Goal: Check status: Check status

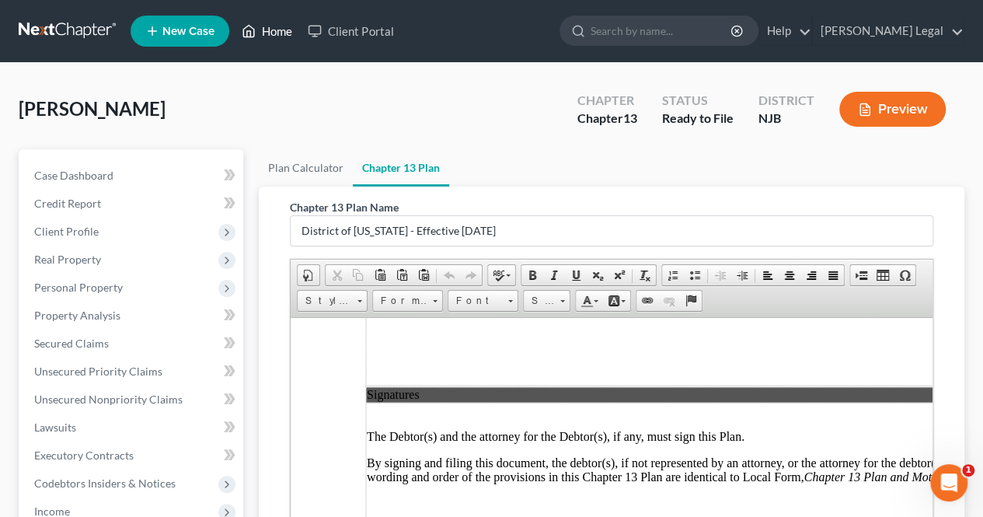
click at [251, 38] on icon at bounding box center [249, 31] width 14 height 19
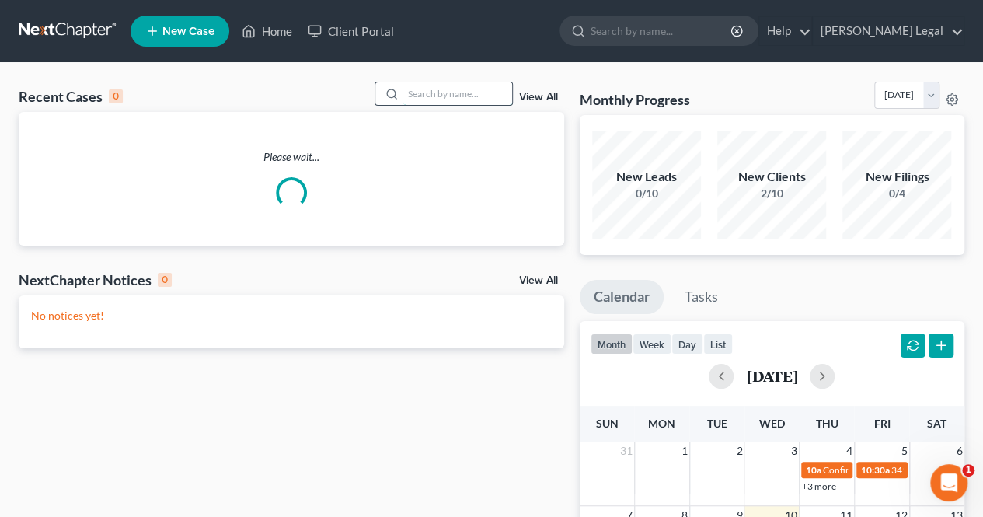
click at [436, 96] on input "search" at bounding box center [457, 93] width 109 height 23
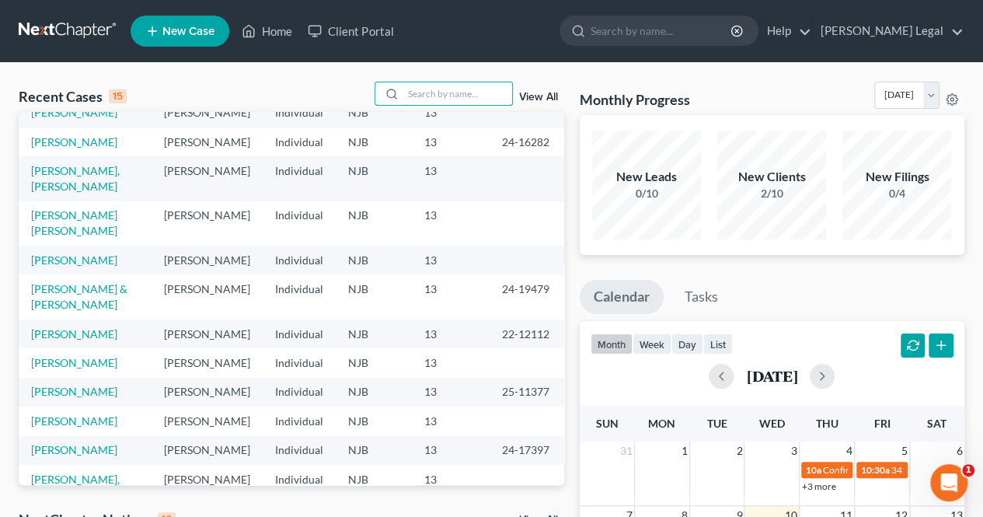
scroll to position [78, 0]
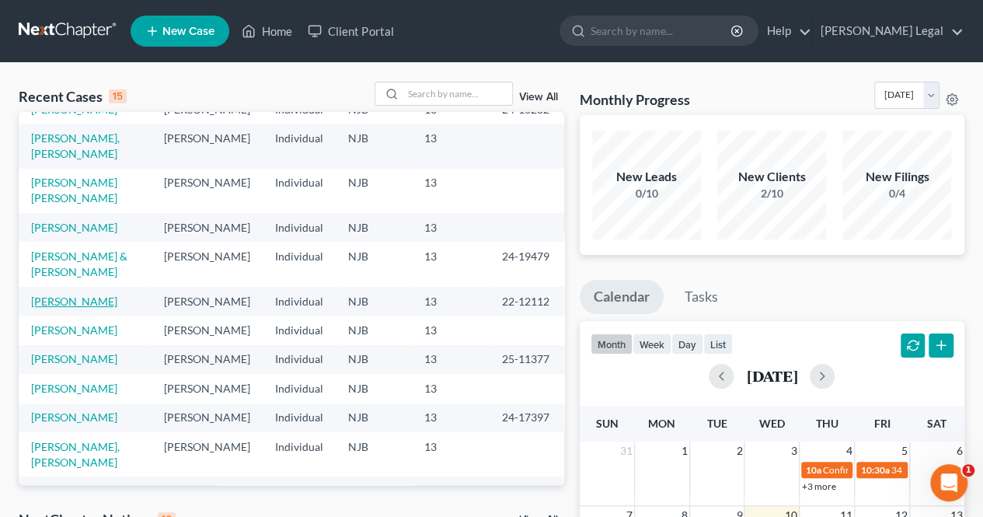
click at [97, 308] on link "[PERSON_NAME]" at bounding box center [74, 300] width 86 height 13
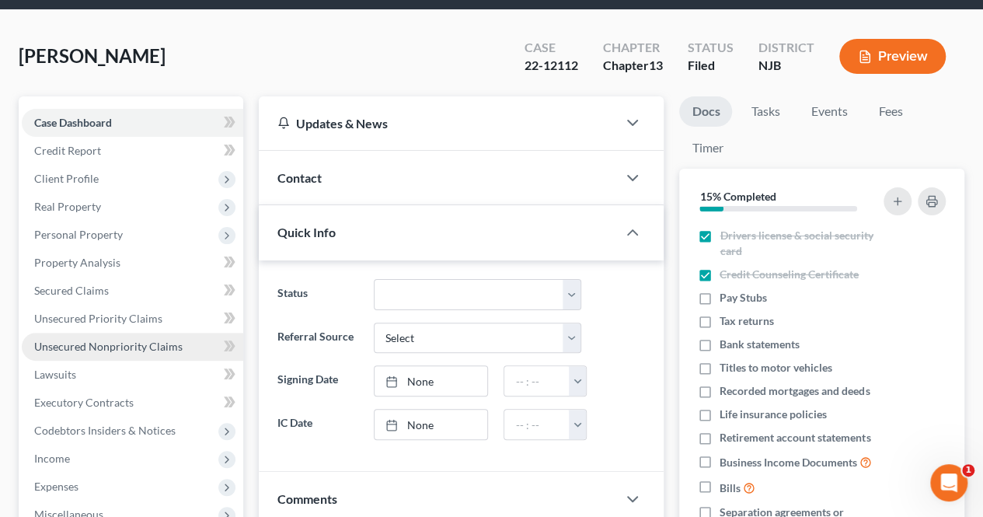
scroll to position [78, 0]
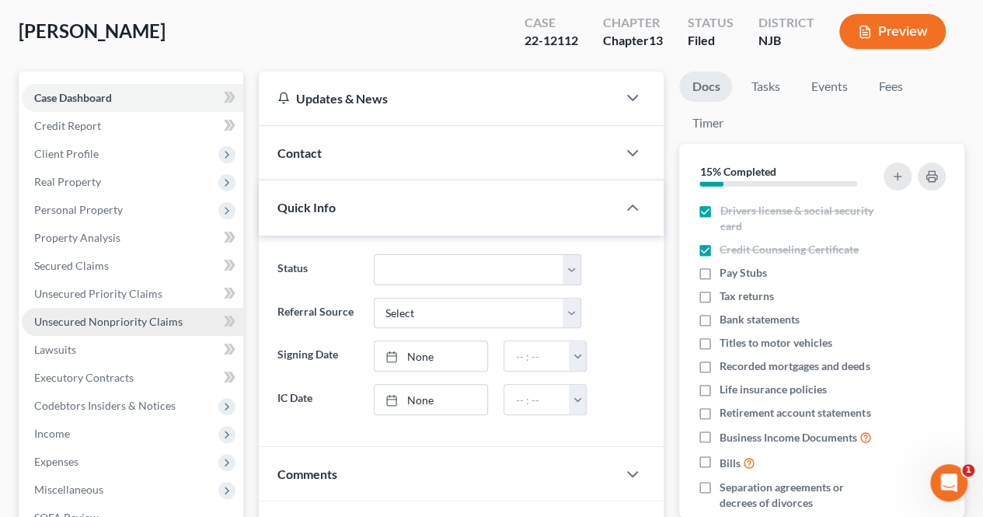
click at [160, 328] on link "Unsecured Nonpriority Claims" at bounding box center [132, 322] width 221 height 28
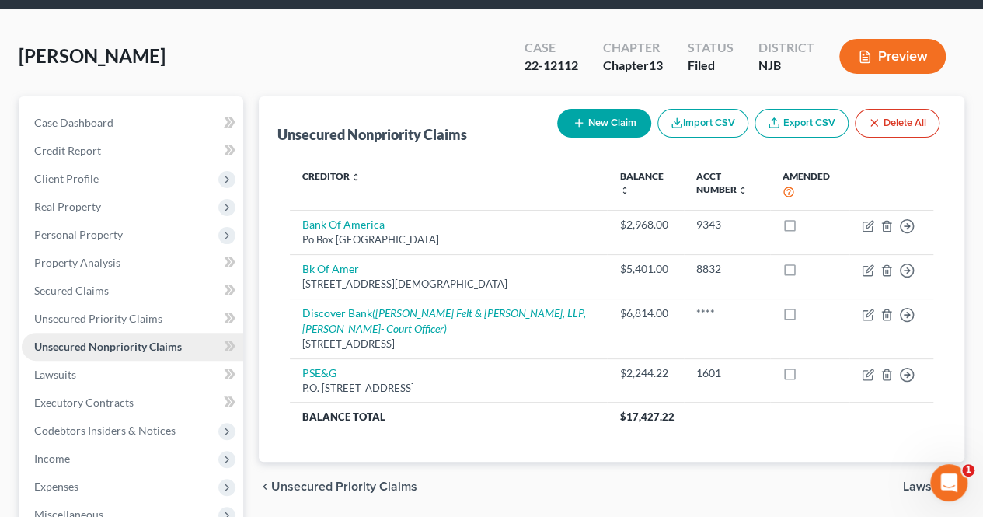
scroll to position [78, 0]
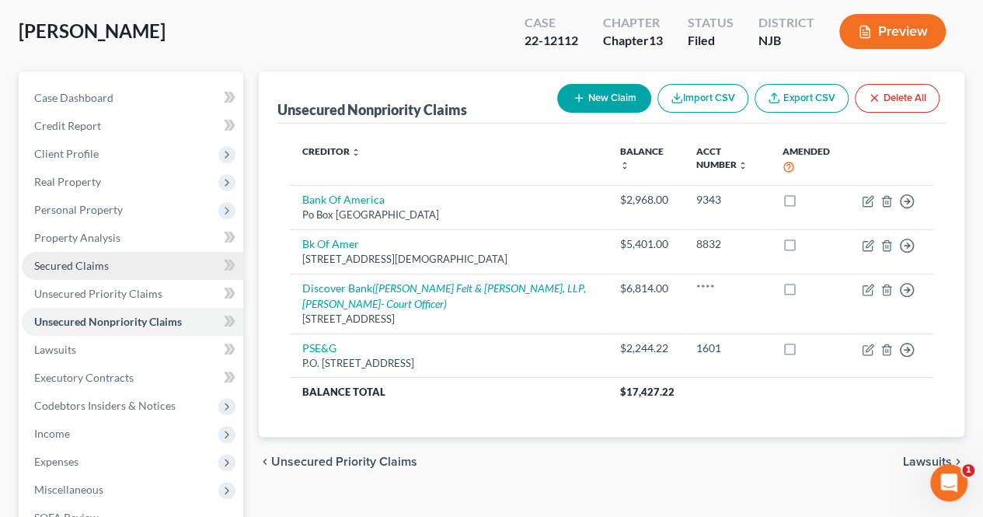
click at [124, 267] on link "Secured Claims" at bounding box center [132, 266] width 221 height 28
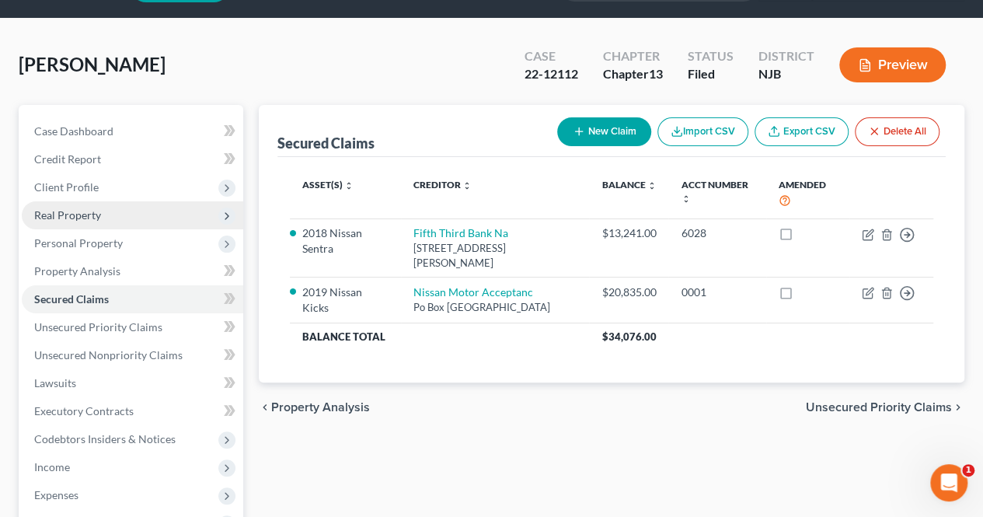
scroll to position [78, 0]
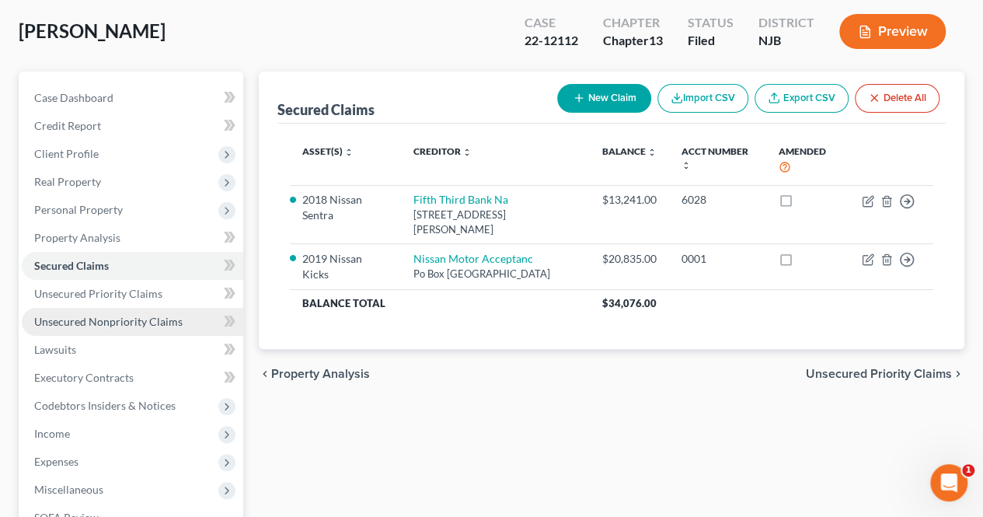
click at [160, 319] on span "Unsecured Nonpriority Claims" at bounding box center [108, 321] width 148 height 13
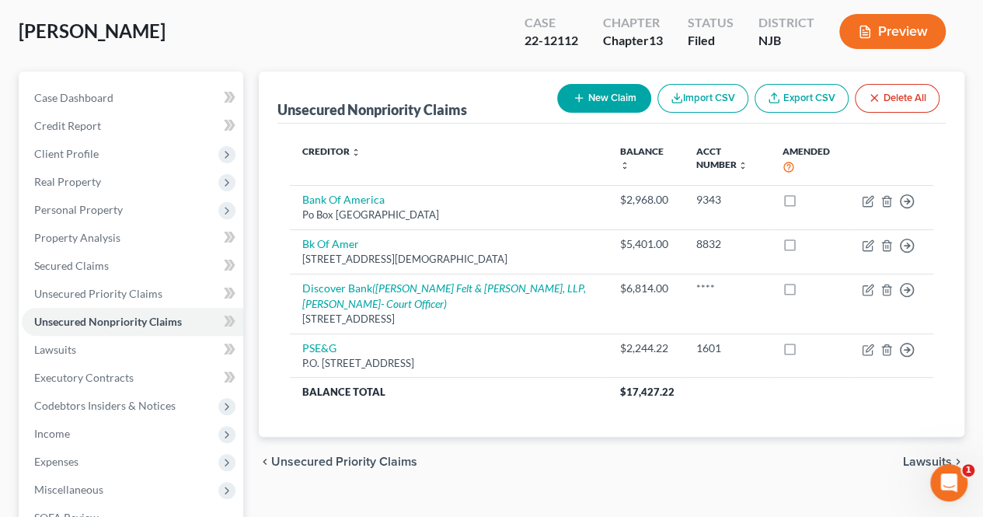
scroll to position [155, 0]
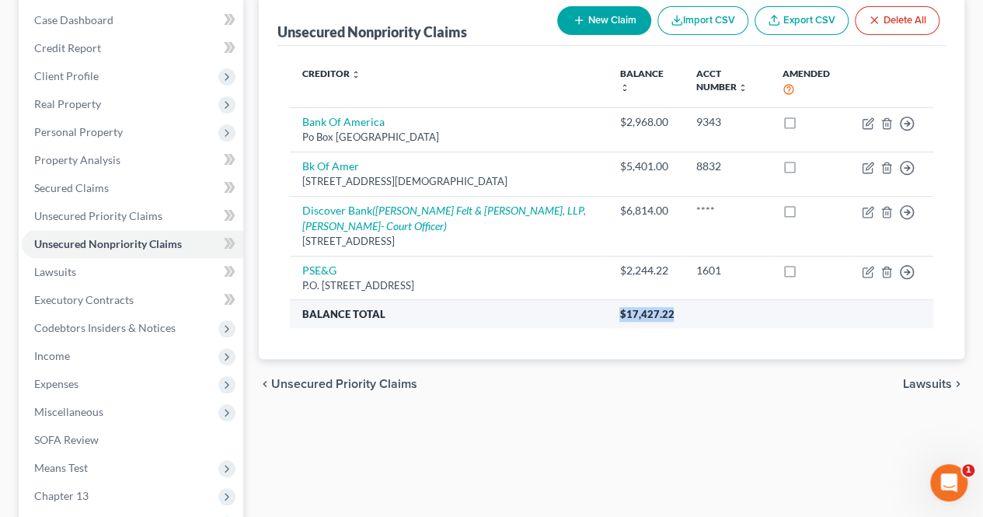
drag, startPoint x: 628, startPoint y: 308, endPoint x: 684, endPoint y: 309, distance: 56.0
click at [684, 309] on th "$17,427.22" at bounding box center [770, 314] width 326 height 28
click at [682, 318] on th "$17,427.22" at bounding box center [770, 314] width 326 height 28
click at [679, 312] on th "$17,427.22" at bounding box center [770, 314] width 326 height 28
drag, startPoint x: 675, startPoint y: 316, endPoint x: 604, endPoint y: 319, distance: 71.5
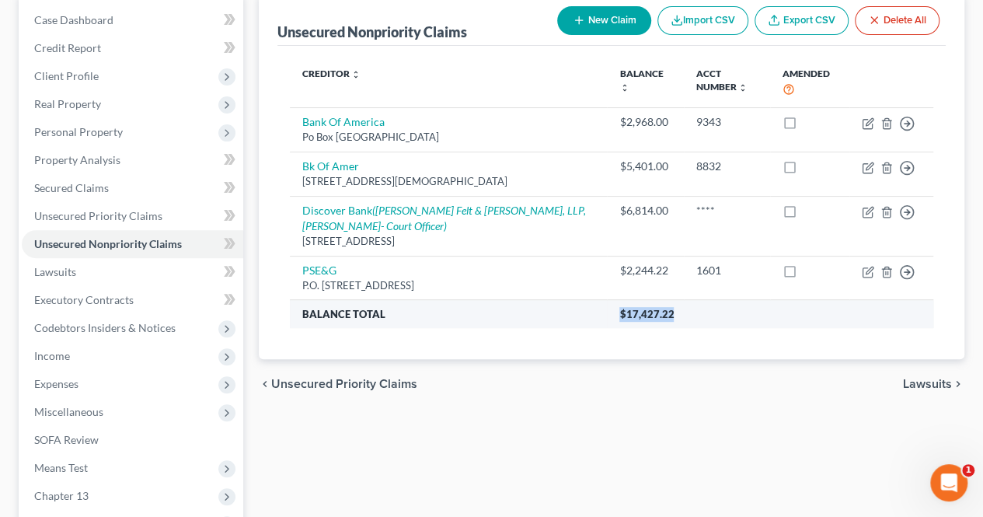
click at [607, 319] on th "$17,427.22" at bounding box center [770, 314] width 326 height 28
click at [607, 318] on th "$17,427.22" at bounding box center [770, 314] width 326 height 28
drag, startPoint x: 601, startPoint y: 313, endPoint x: 674, endPoint y: 307, distance: 72.5
click at [674, 307] on tr "Balance Total $17,427.22" at bounding box center [611, 314] width 643 height 28
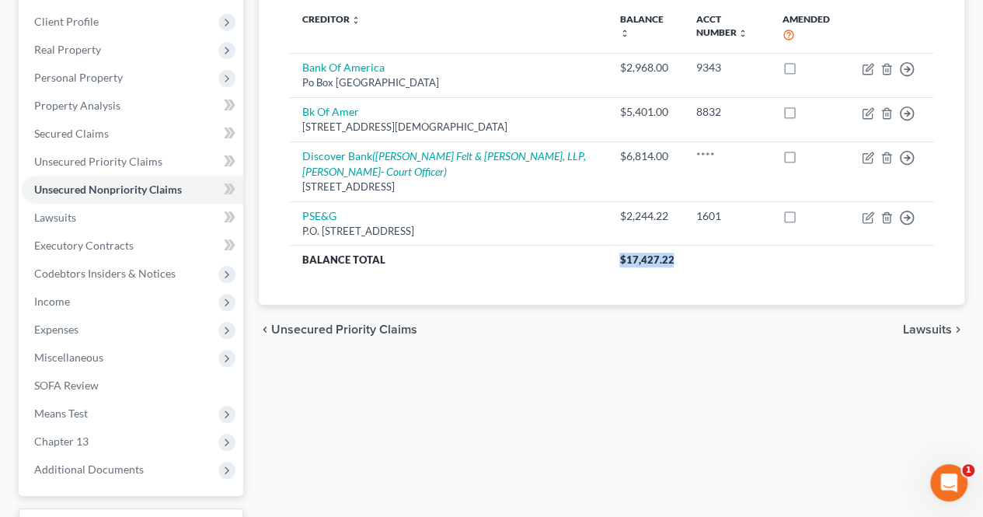
scroll to position [233, 0]
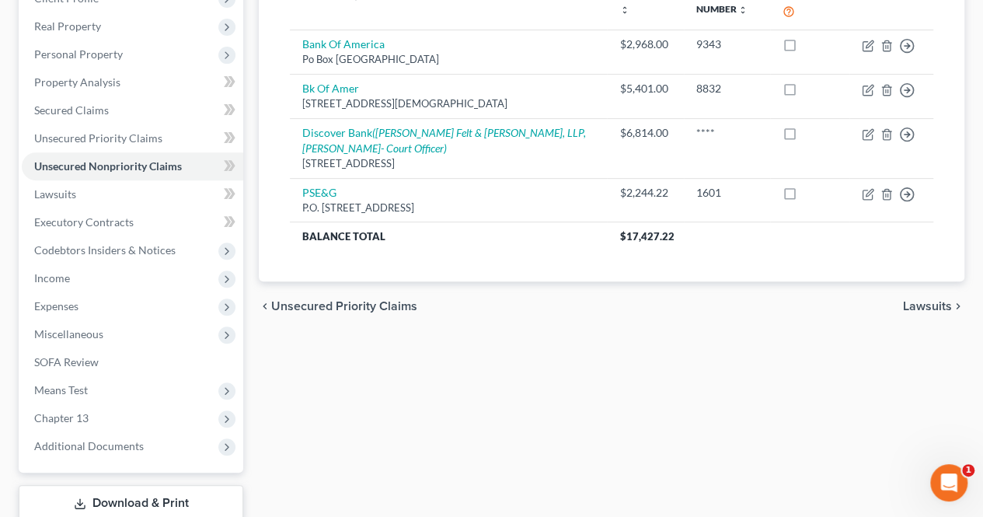
click at [447, 353] on div "Unsecured Nonpriority Claims New Claim Import CSV Export CSV Delete All Credito…" at bounding box center [611, 239] width 721 height 646
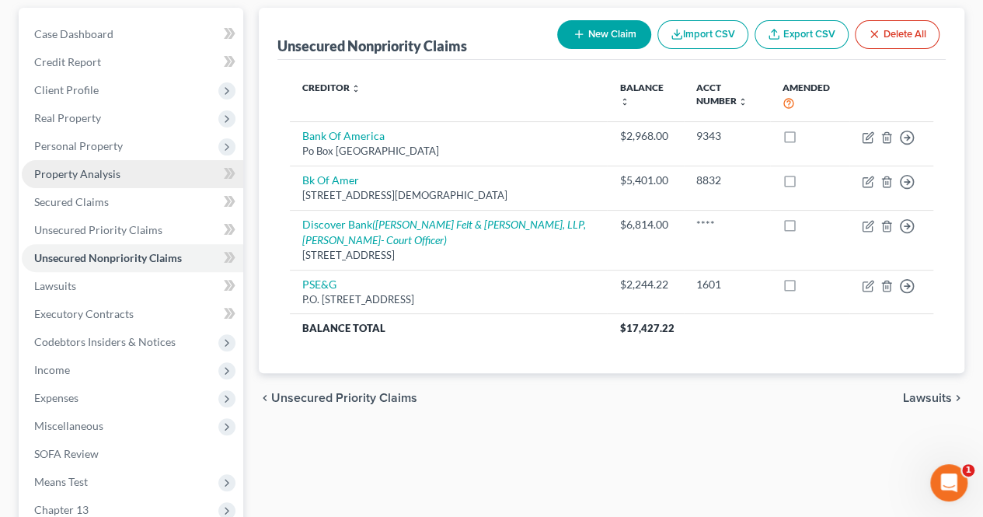
scroll to position [78, 0]
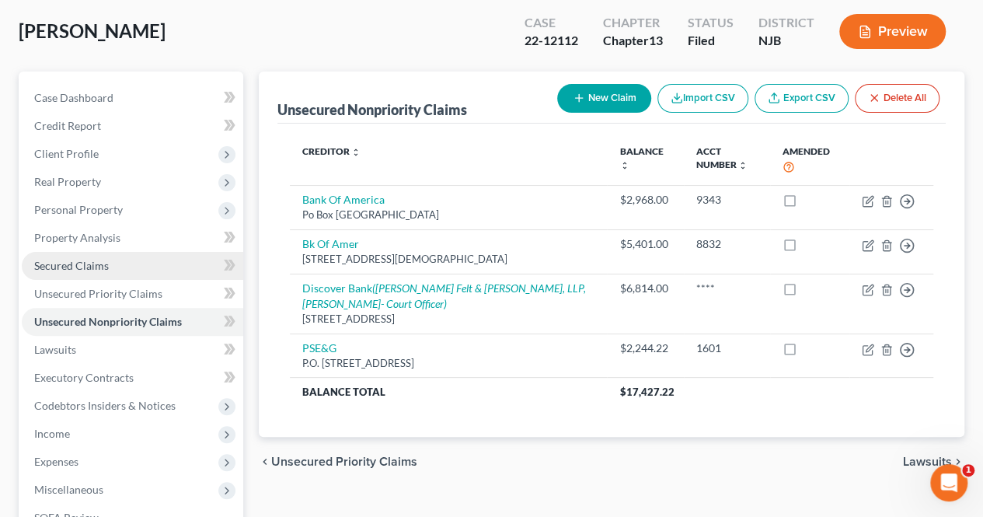
click at [138, 263] on link "Secured Claims" at bounding box center [132, 266] width 221 height 28
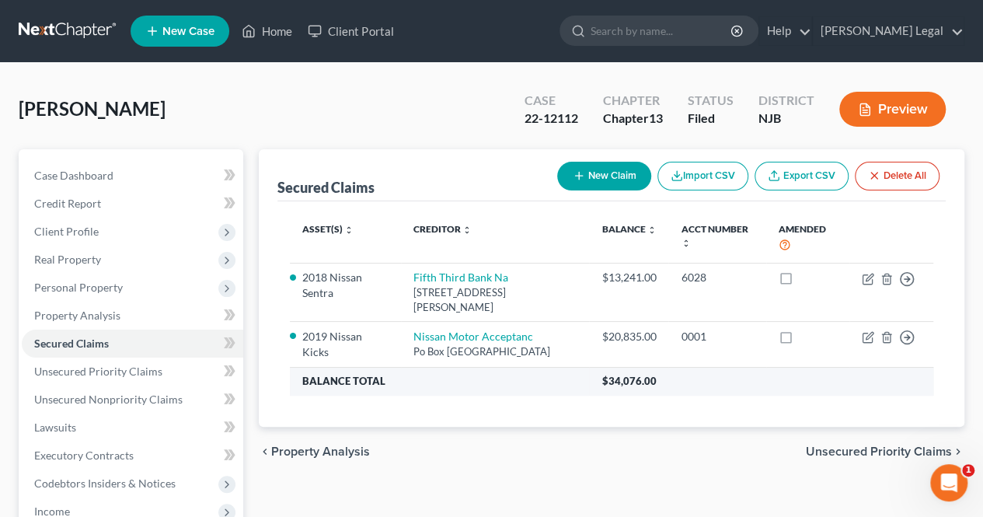
click at [456, 391] on th "Balance Total" at bounding box center [439, 381] width 299 height 28
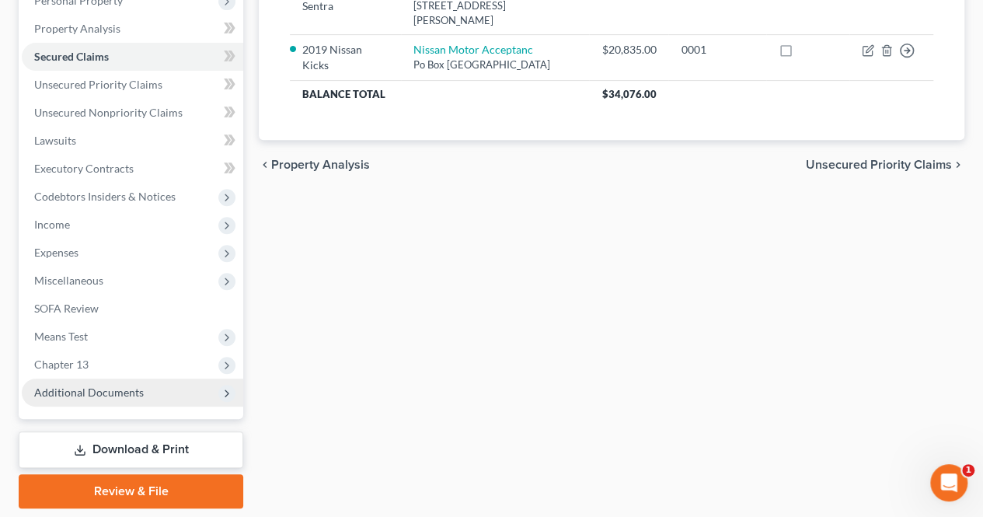
scroll to position [311, 0]
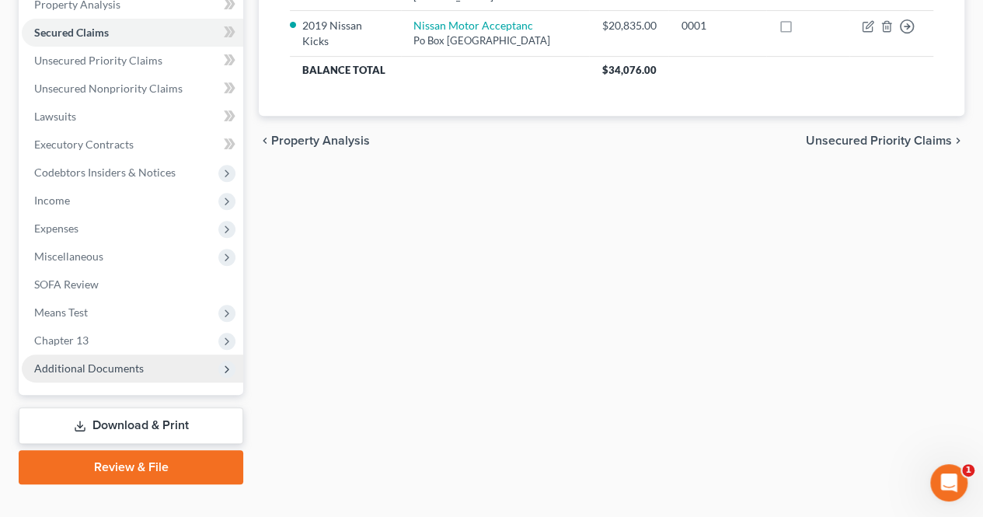
click at [172, 362] on span "Additional Documents" at bounding box center [132, 368] width 221 height 28
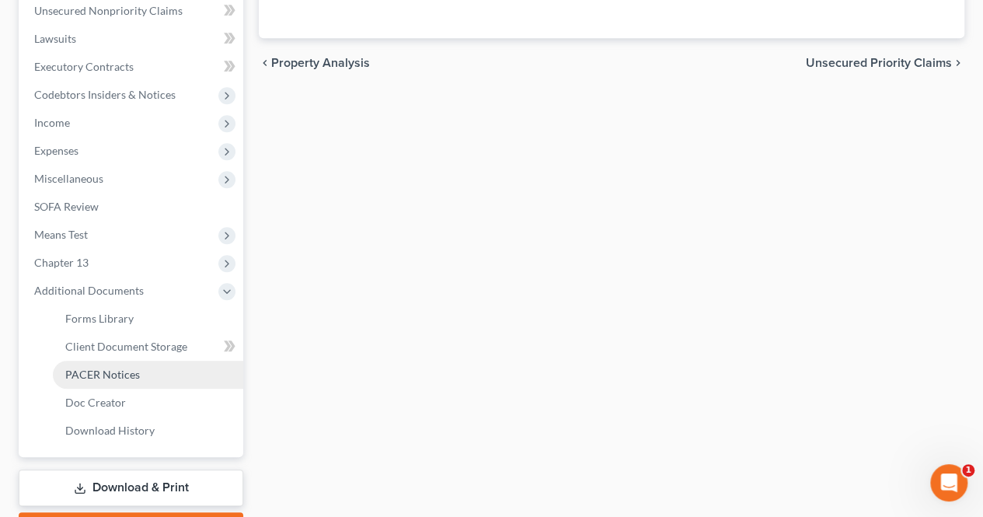
click at [129, 381] on link "PACER Notices" at bounding box center [148, 374] width 190 height 28
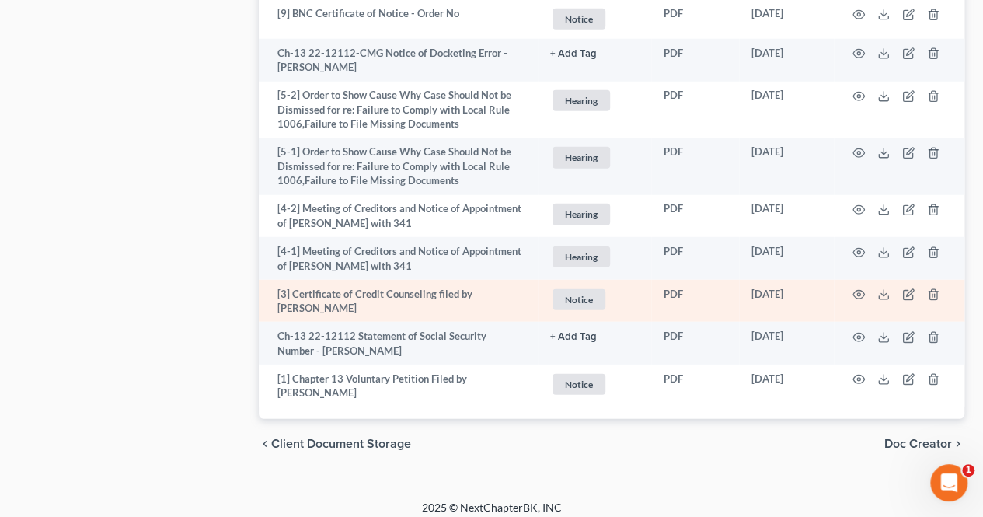
scroll to position [2070, 0]
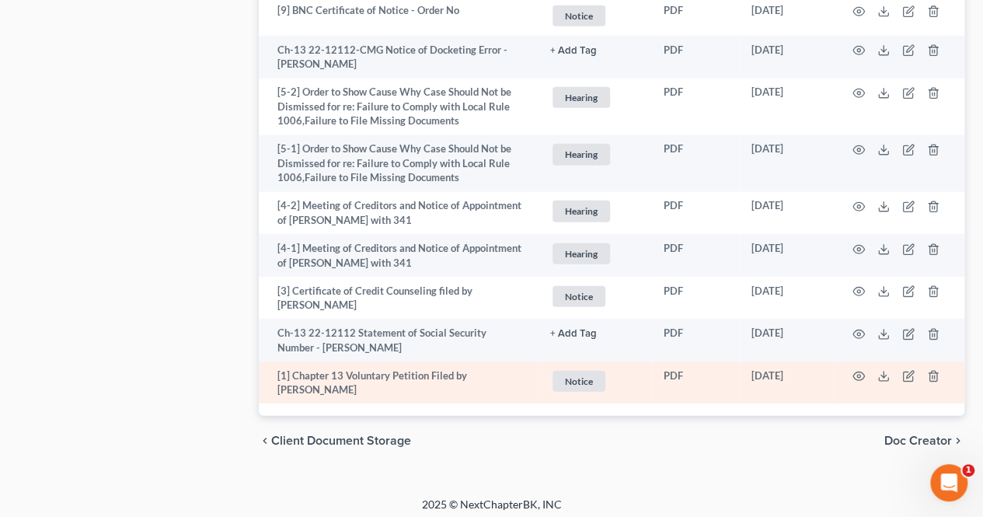
drag, startPoint x: 753, startPoint y: 372, endPoint x: 806, endPoint y: 371, distance: 53.6
click at [806, 371] on td "[DATE]" at bounding box center [786, 382] width 95 height 43
click at [808, 371] on td "[DATE]" at bounding box center [786, 382] width 95 height 43
drag, startPoint x: 810, startPoint y: 370, endPoint x: 752, endPoint y: 377, distance: 58.7
click at [752, 377] on td "[DATE]" at bounding box center [786, 382] width 95 height 43
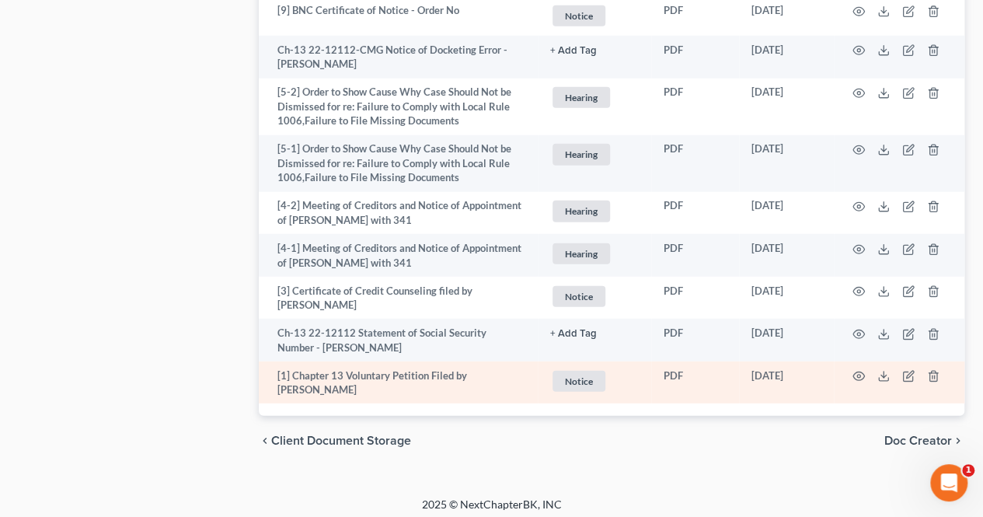
copy td "[DATE]"
